Goal: Navigation & Orientation: Find specific page/section

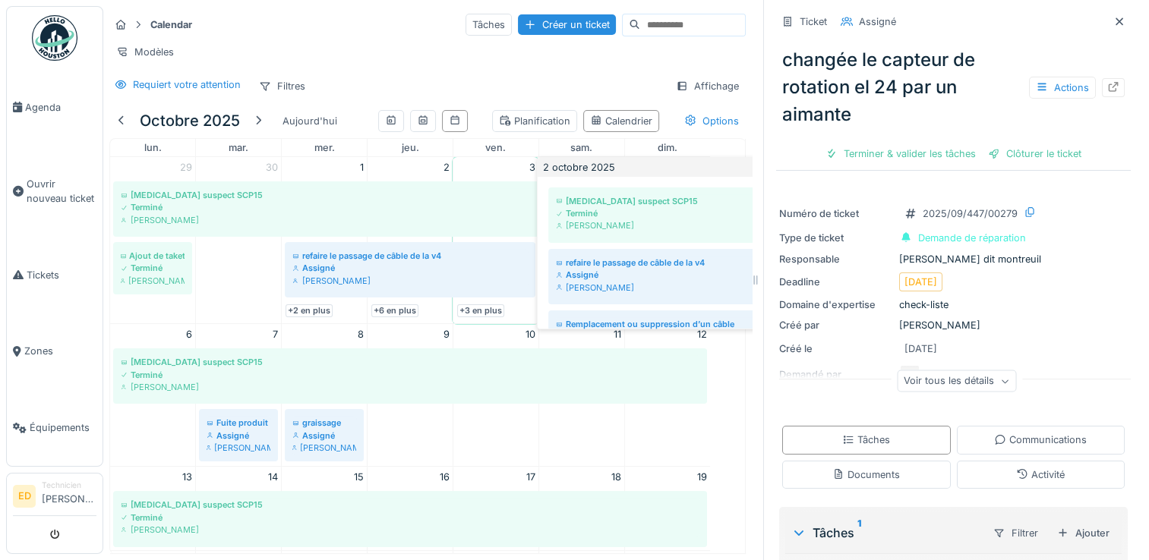
scroll to position [232, 0]
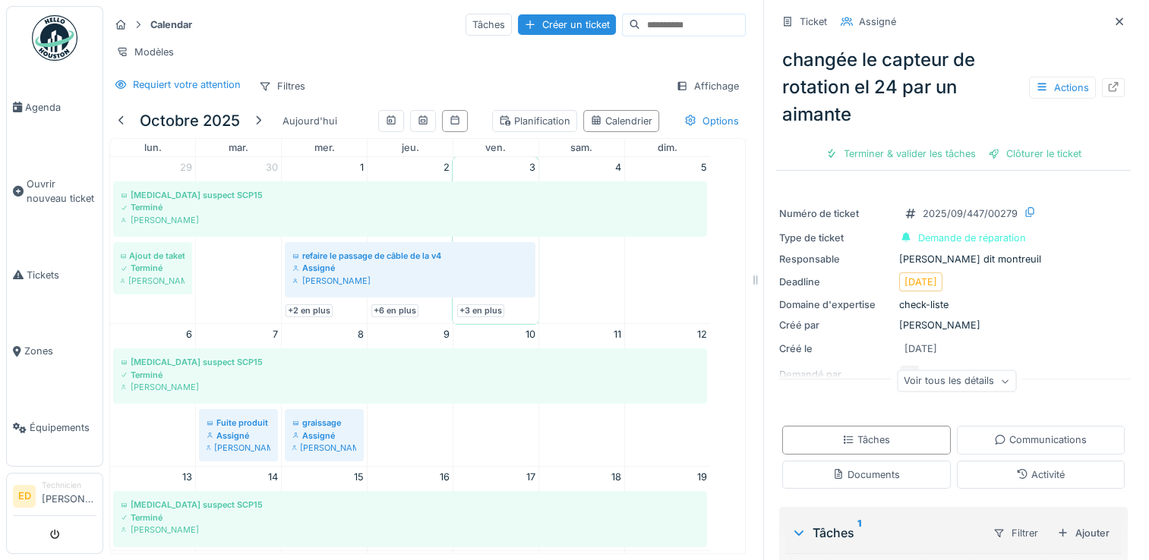
click at [940, 376] on div "Voir tous les détails" at bounding box center [956, 382] width 119 height 22
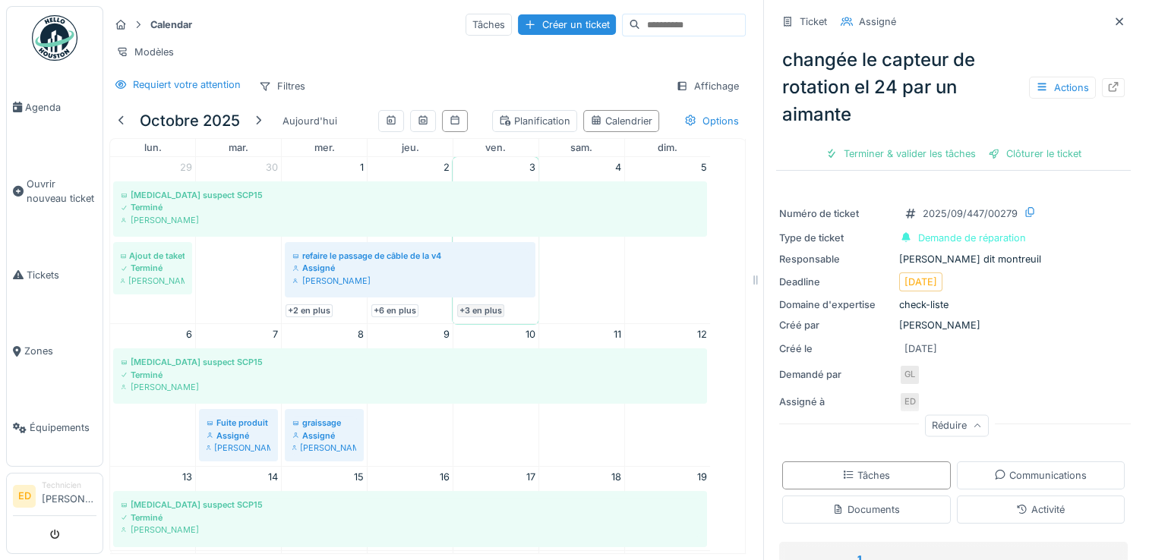
click at [487, 317] on link "+3 en plus" at bounding box center [480, 310] width 47 height 13
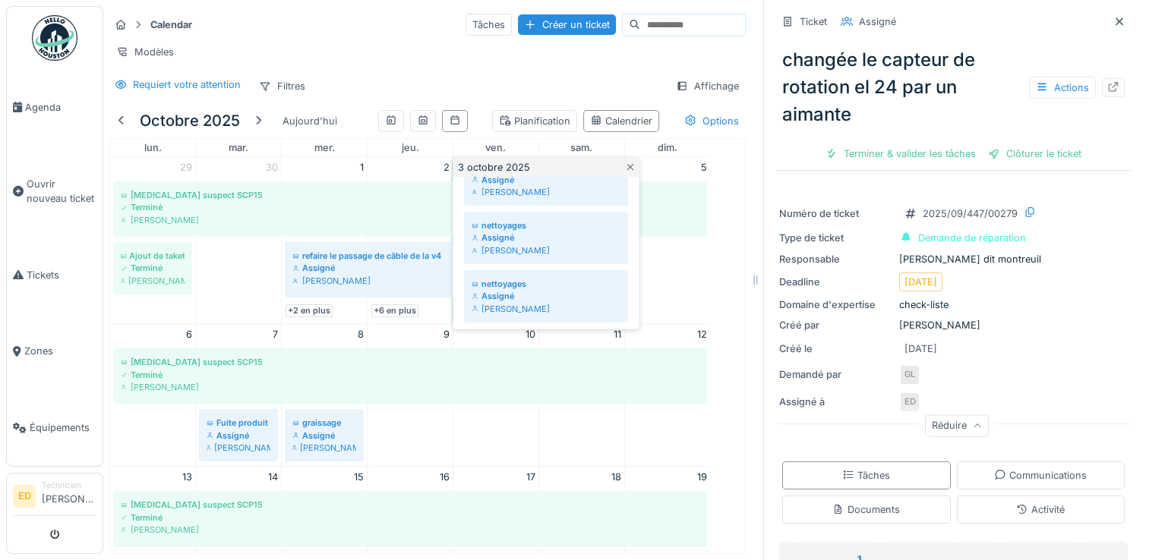
scroll to position [158, 0]
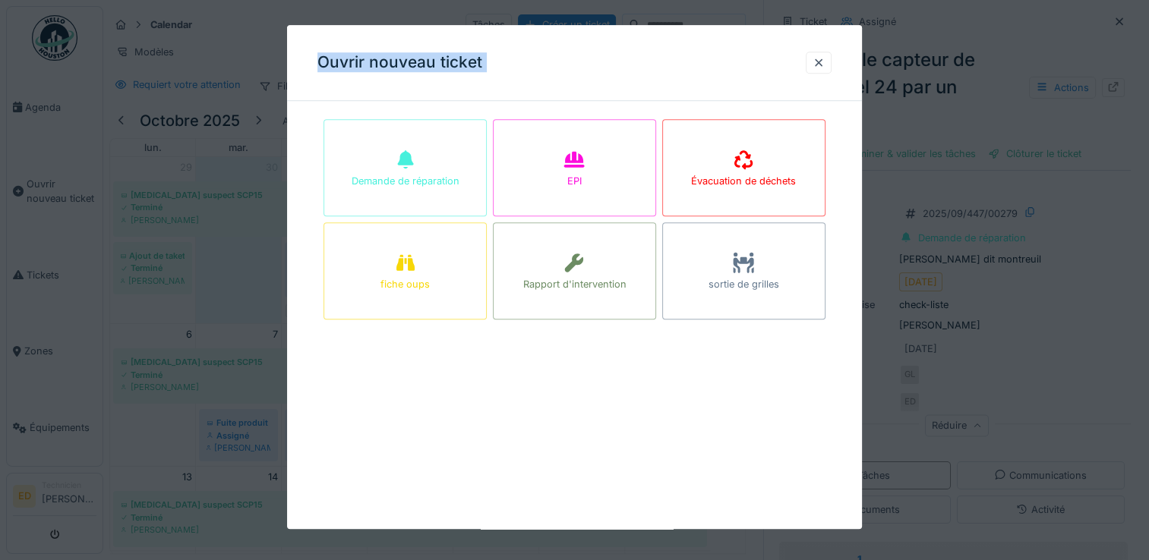
drag, startPoint x: 182, startPoint y: 316, endPoint x: 782, endPoint y: 87, distance: 642.1
click at [782, 87] on div "Ouvrir nouveau ticket Demande de réparation EPI Évacuation de déchets fiche oup…" at bounding box center [625, 280] width 1045 height 560
drag, startPoint x: 782, startPoint y: 87, endPoint x: 701, endPoint y: 83, distance: 81.3
click at [701, 83] on div "Ouvrir nouveau ticket" at bounding box center [574, 63] width 575 height 76
click at [825, 68] on div at bounding box center [818, 62] width 12 height 14
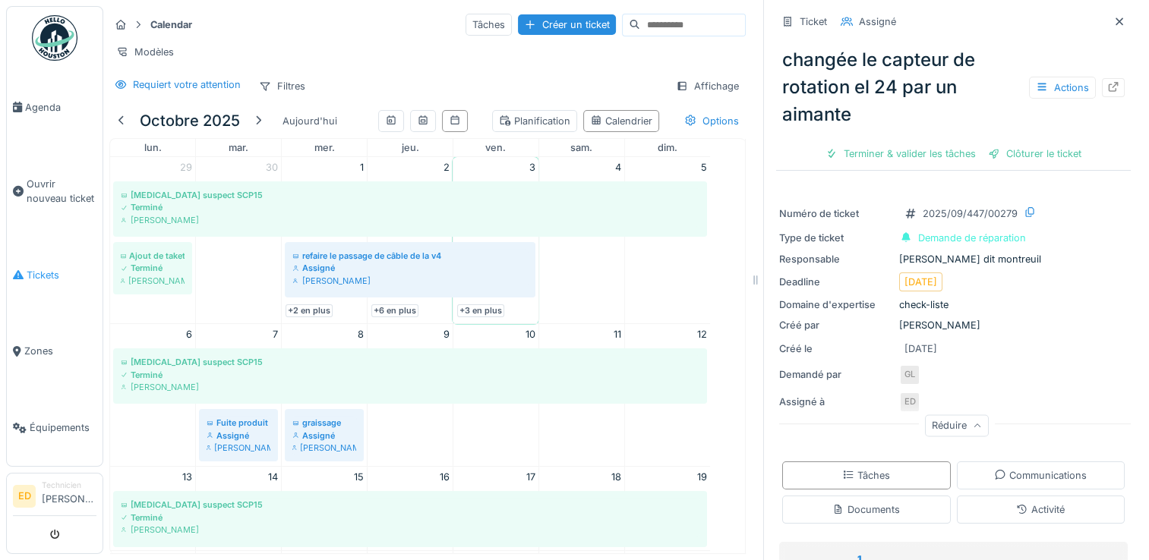
click at [38, 268] on span "Tickets" at bounding box center [62, 275] width 70 height 14
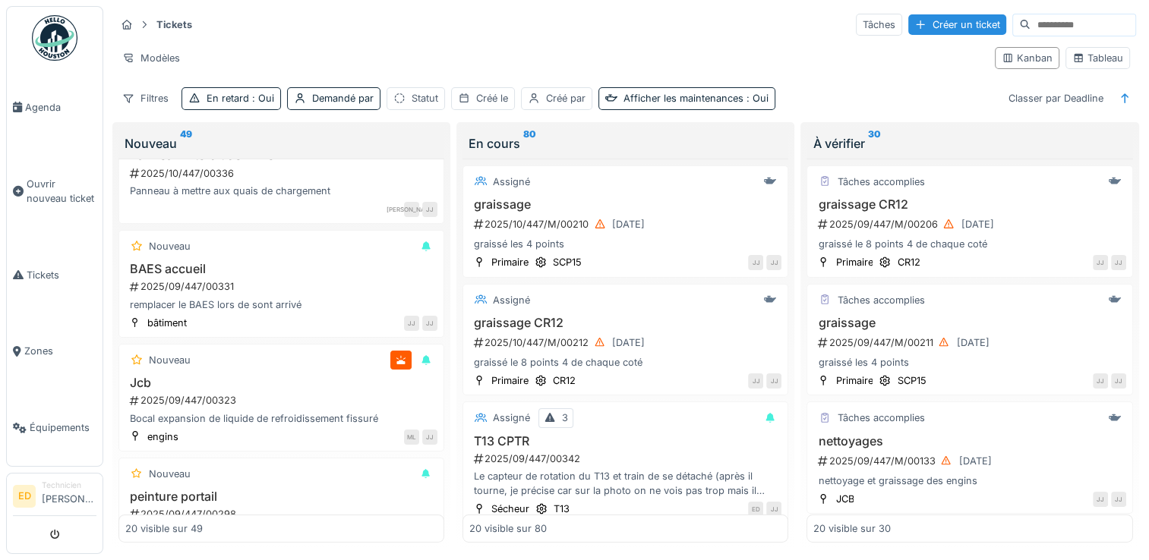
scroll to position [263, 0]
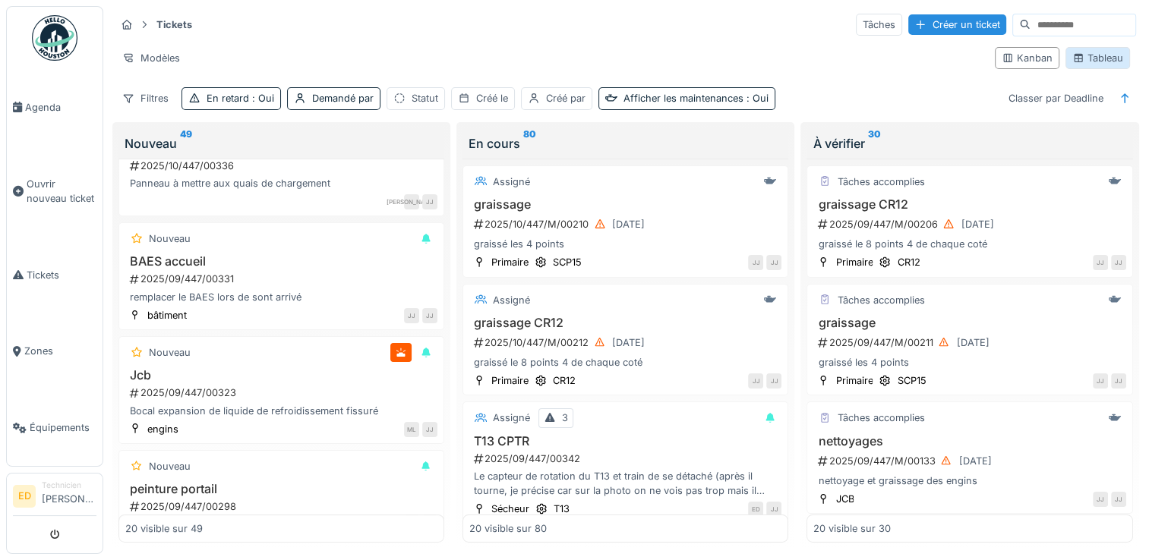
click at [1078, 59] on div "Tableau" at bounding box center [1097, 58] width 51 height 14
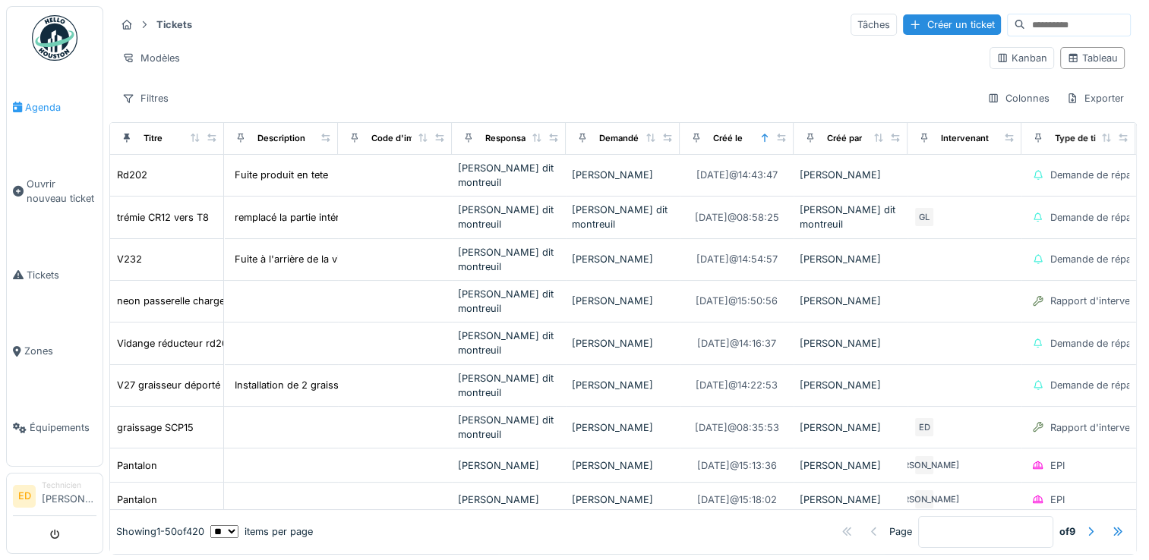
drag, startPoint x: 781, startPoint y: 59, endPoint x: 33, endPoint y: 109, distance: 749.5
click at [33, 109] on span "Agenda" at bounding box center [60, 107] width 71 height 14
